Goal: Check status

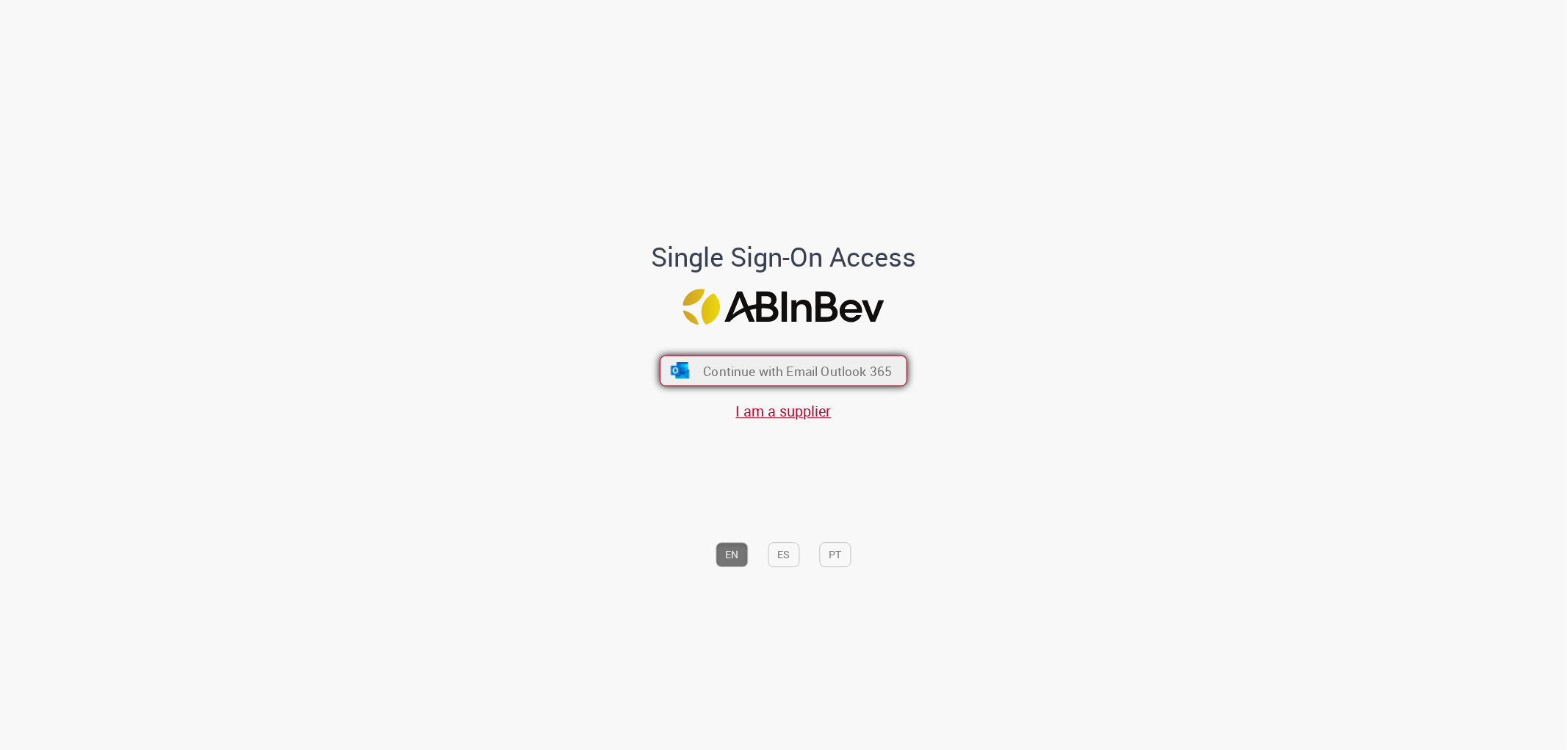
click at [776, 370] on span "Continue with Email Outlook 365" at bounding box center [797, 370] width 189 height 17
